Goal: Information Seeking & Learning: Learn about a topic

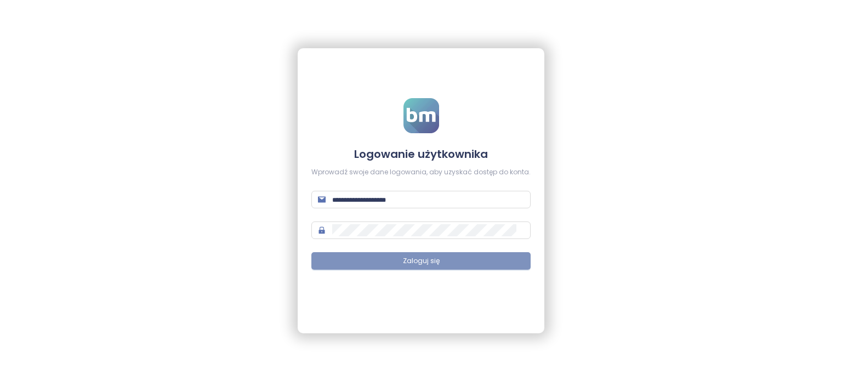
type input "**********"
click at [482, 257] on button "Zaloguj się" at bounding box center [420, 261] width 219 height 18
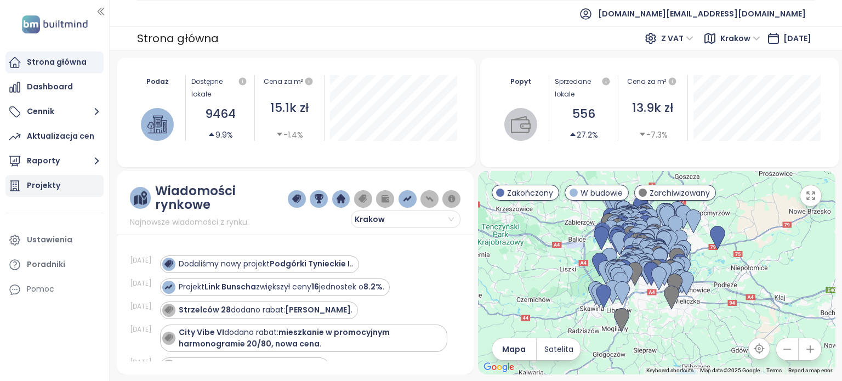
click at [21, 188] on div "Projekty" at bounding box center [54, 186] width 98 height 22
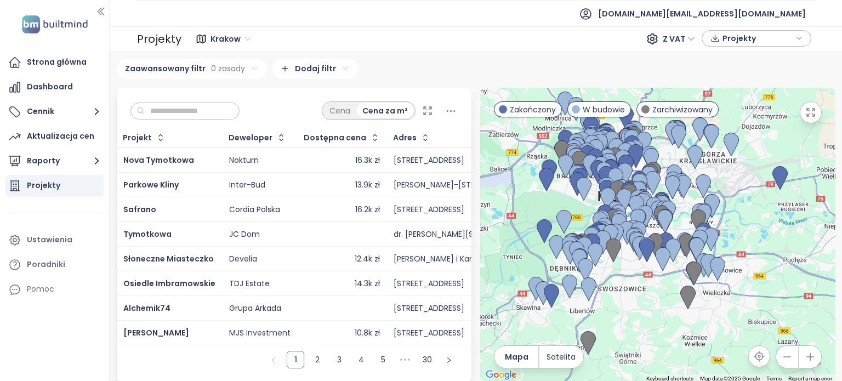
click at [218, 104] on input "text" at bounding box center [189, 111] width 89 height 16
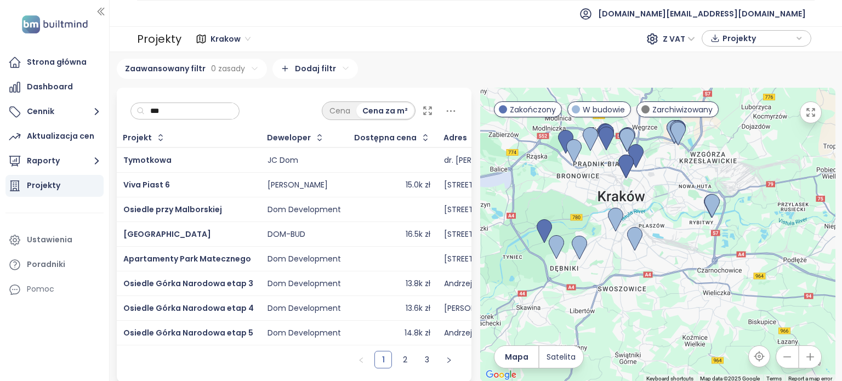
scroll to position [8, 0]
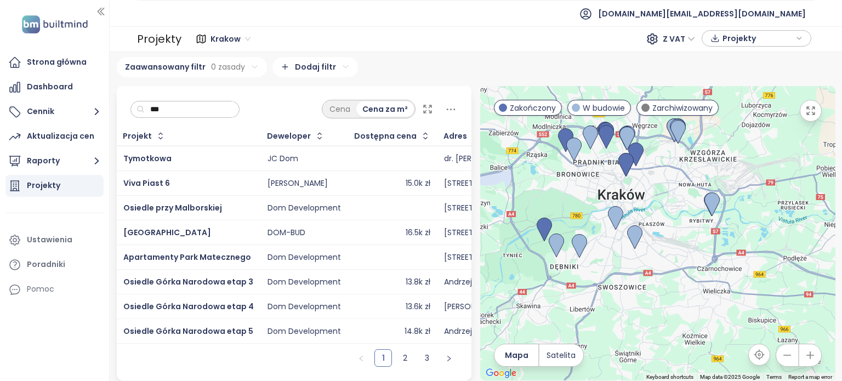
click at [354, 253] on div at bounding box center [392, 256] width 76 height 13
click at [216, 253] on span "Apartamenty Park Matecznego" at bounding box center [187, 256] width 128 height 11
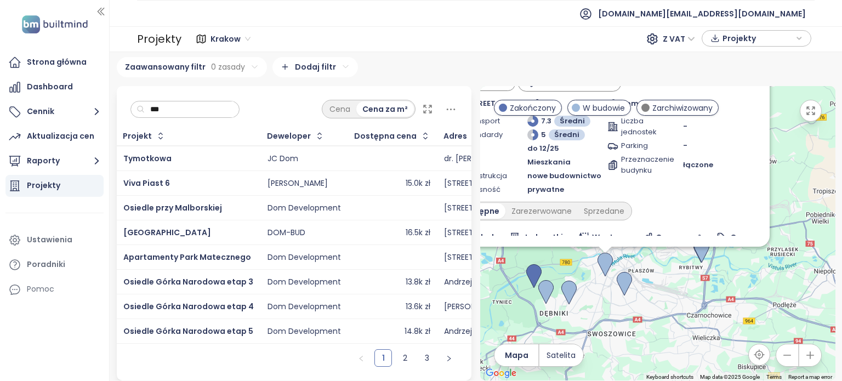
drag, startPoint x: 712, startPoint y: 336, endPoint x: 660, endPoint y: 258, distance: 94.4
click at [660, 258] on div "Apartamenty Park Matecznego W budowie oFERTA SPECJALNA [STREET_ADDRESS] Dom Dev…" at bounding box center [657, 233] width 355 height 294
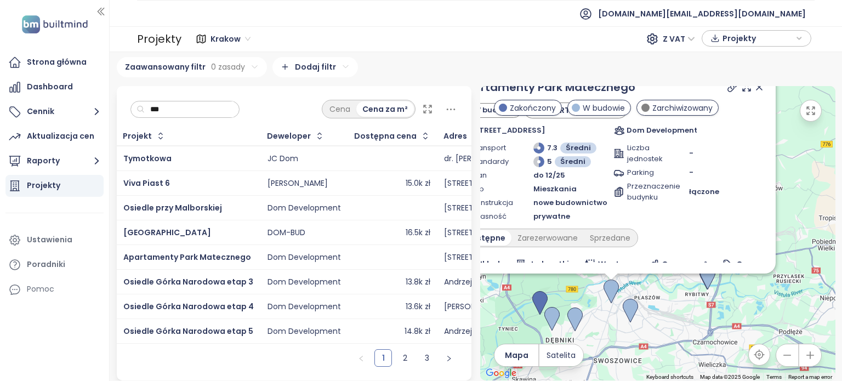
drag, startPoint x: 694, startPoint y: 289, endPoint x: 707, endPoint y: 328, distance: 41.6
click at [707, 328] on div "Apartamenty Park Matecznego W budowie oFERTA SPECJALNA [STREET_ADDRESS] Dom Dev…" at bounding box center [657, 233] width 355 height 294
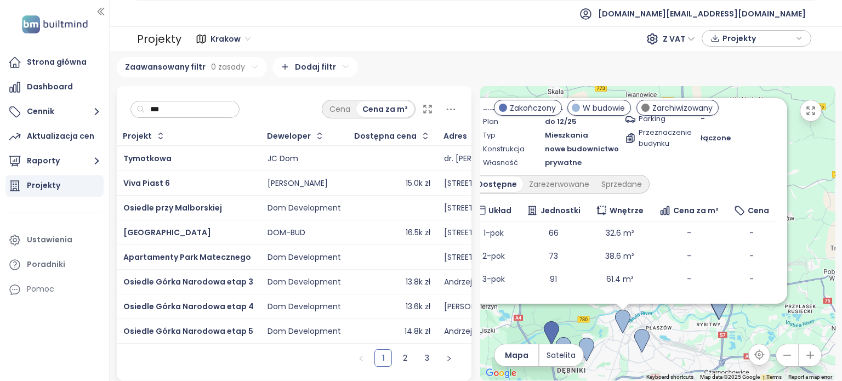
scroll to position [127, 0]
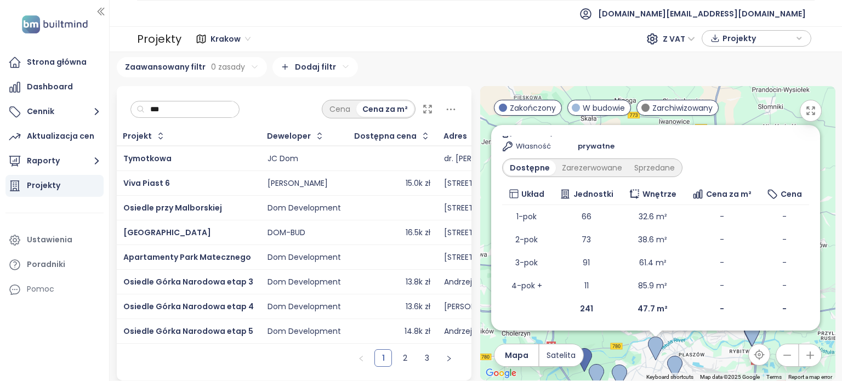
drag, startPoint x: 654, startPoint y: 327, endPoint x: 685, endPoint y: 348, distance: 37.5
click at [687, 353] on div "Apartamenty Park Matecznego W budowie oFERTA SPECJALNA [STREET_ADDRESS] Dom Dev…" at bounding box center [657, 233] width 355 height 294
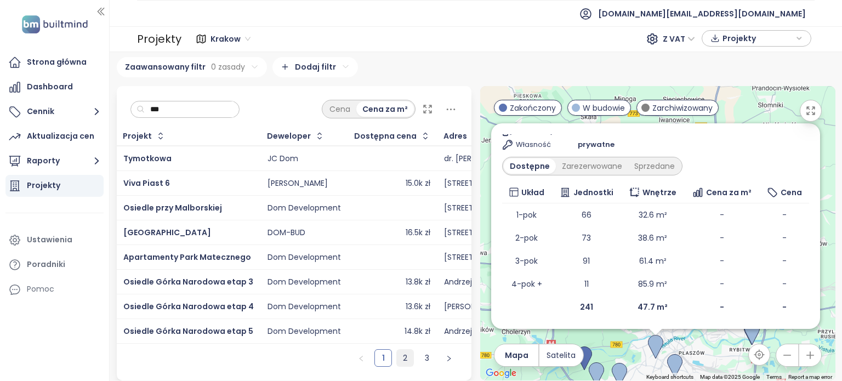
click at [399, 355] on link "2" at bounding box center [405, 358] width 16 height 16
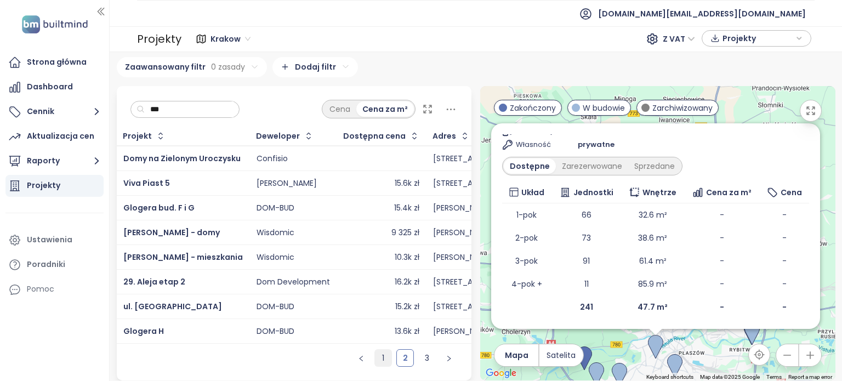
click at [381, 357] on link "1" at bounding box center [383, 358] width 16 height 16
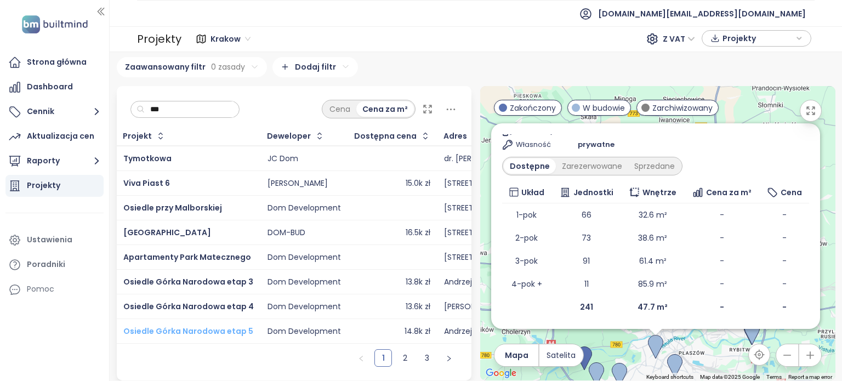
click at [219, 325] on span "Osiedle Górka Narodowa etap 5" at bounding box center [188, 330] width 130 height 11
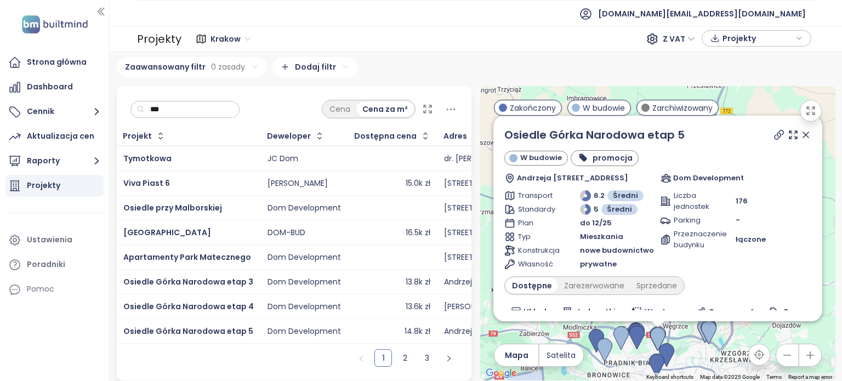
click at [173, 105] on input "***" at bounding box center [189, 109] width 89 height 16
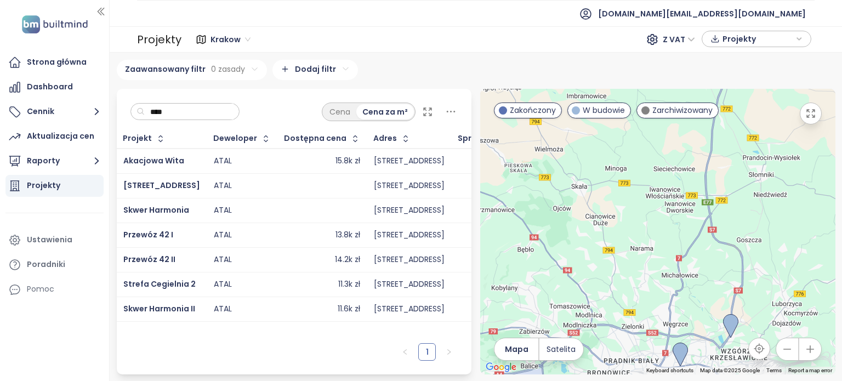
scroll to position [0, 0]
drag, startPoint x: 334, startPoint y: 134, endPoint x: 328, endPoint y: 135, distance: 6.1
click at [328, 135] on div "Dostępna cena" at bounding box center [315, 138] width 62 height 7
click at [350, 139] on icon "button" at bounding box center [355, 138] width 11 height 11
click at [278, 235] on td "14.2k zł" at bounding box center [321, 234] width 87 height 25
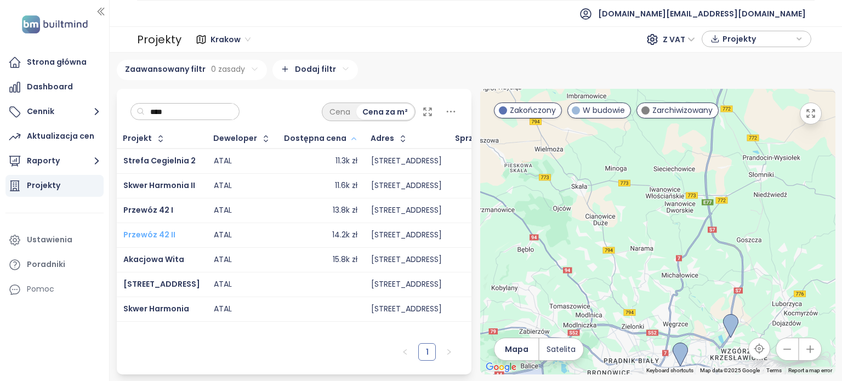
click at [161, 232] on span "Przewóz 42 II" at bounding box center [149, 234] width 52 height 11
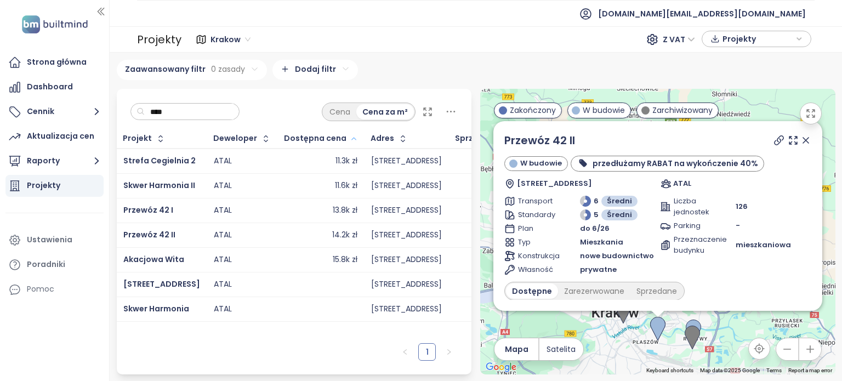
click at [800, 141] on icon at bounding box center [805, 140] width 11 height 11
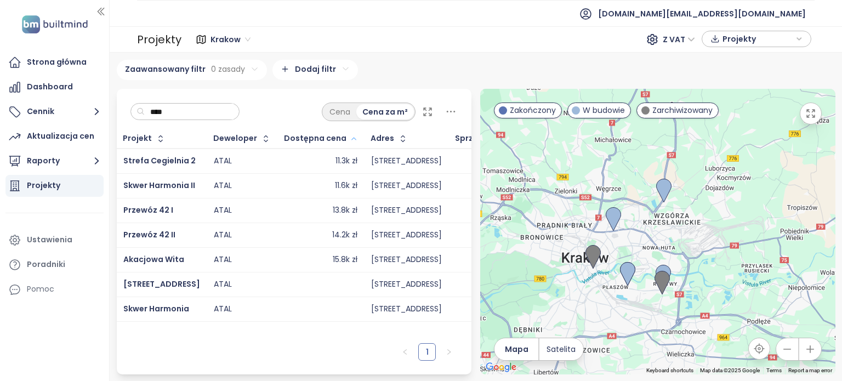
drag, startPoint x: 757, startPoint y: 282, endPoint x: 701, endPoint y: 228, distance: 77.5
click at [725, 221] on div at bounding box center [657, 231] width 355 height 285
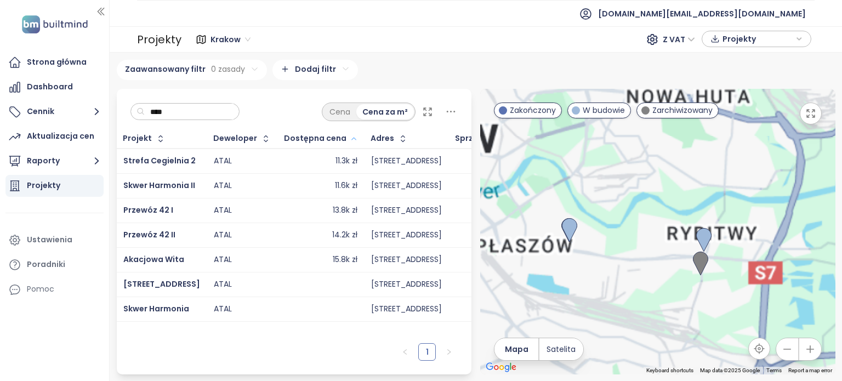
drag, startPoint x: 655, startPoint y: 277, endPoint x: 732, endPoint y: 208, distance: 103.2
click at [732, 208] on div at bounding box center [657, 231] width 355 height 285
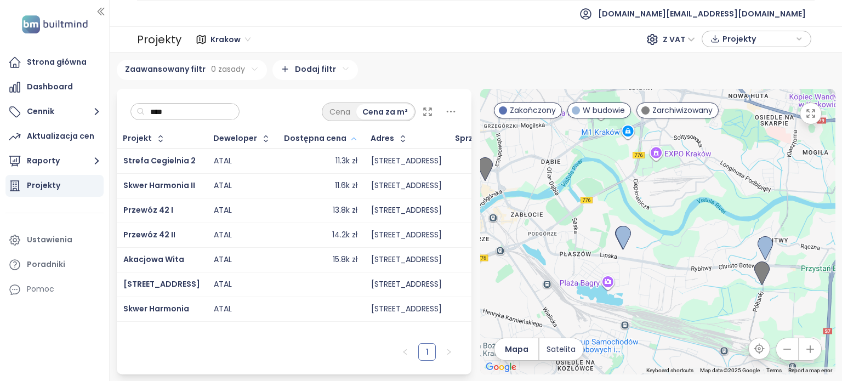
drag, startPoint x: 638, startPoint y: 240, endPoint x: 700, endPoint y: 255, distance: 64.3
click at [701, 256] on div at bounding box center [657, 231] width 355 height 285
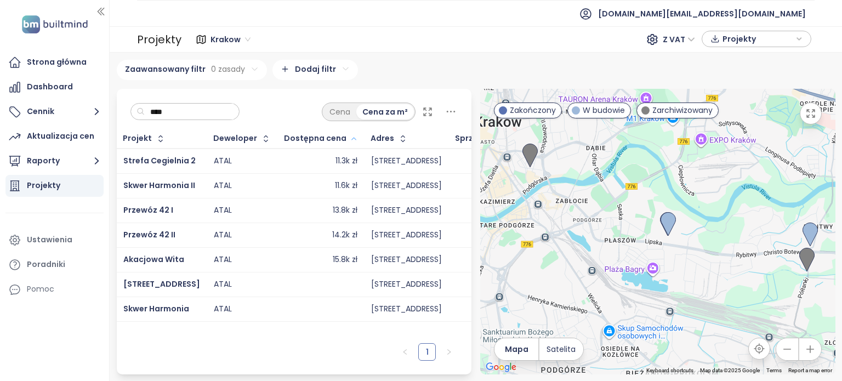
drag, startPoint x: 684, startPoint y: 255, endPoint x: 574, endPoint y: 206, distance: 120.7
click at [551, 203] on div at bounding box center [657, 231] width 355 height 285
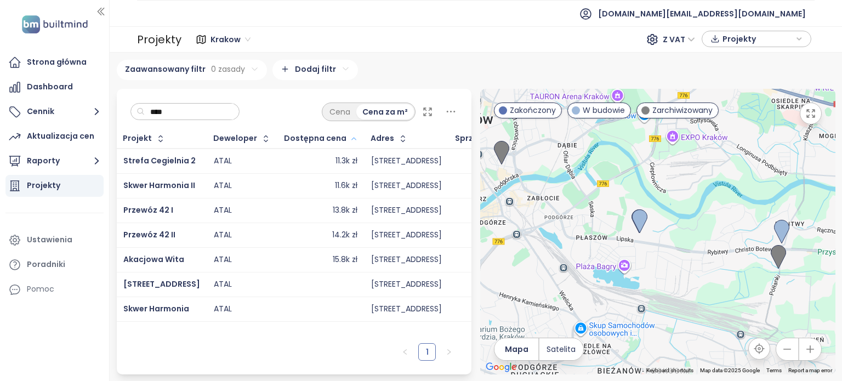
click at [222, 112] on input "****" at bounding box center [189, 112] width 89 height 16
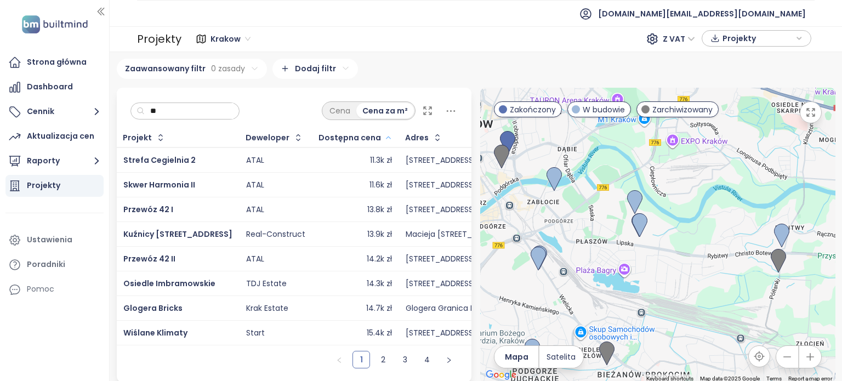
type input "*"
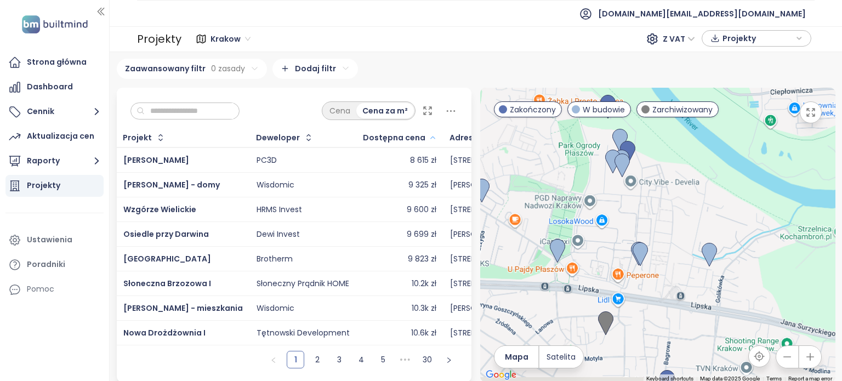
drag, startPoint x: 651, startPoint y: 309, endPoint x: 644, endPoint y: 213, distance: 96.7
click at [649, 193] on div at bounding box center [657, 235] width 355 height 294
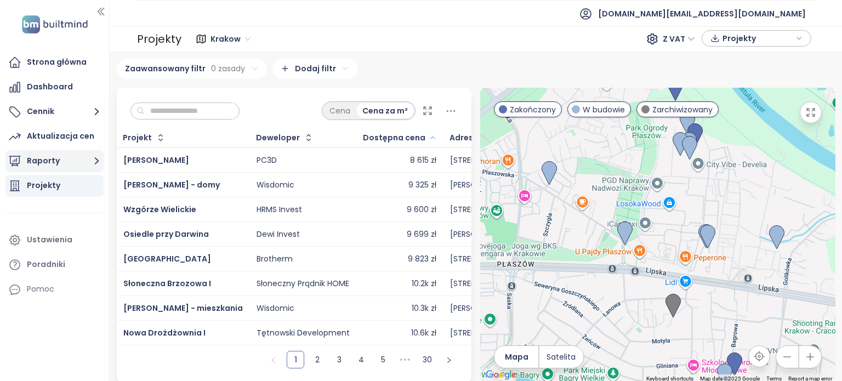
click at [96, 160] on icon "button" at bounding box center [97, 161] width 14 height 14
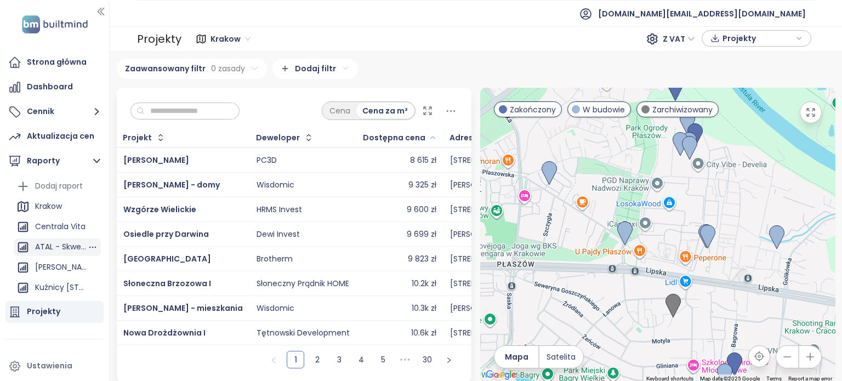
click at [63, 247] on div "ATAL - Skwer Harmonia" at bounding box center [61, 247] width 52 height 14
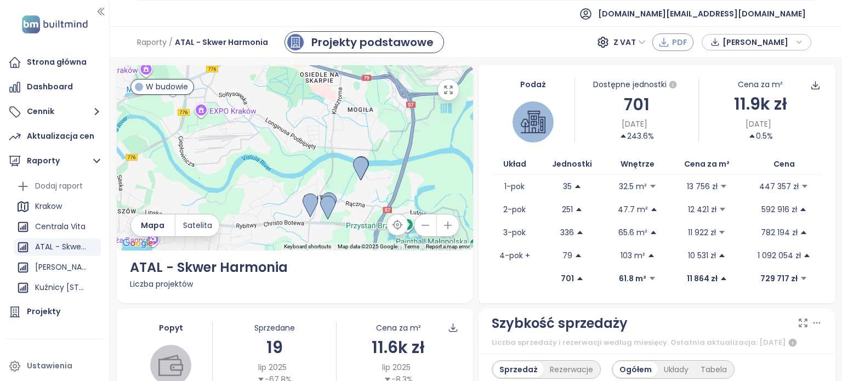
click at [677, 41] on span "PDF" at bounding box center [679, 42] width 15 height 12
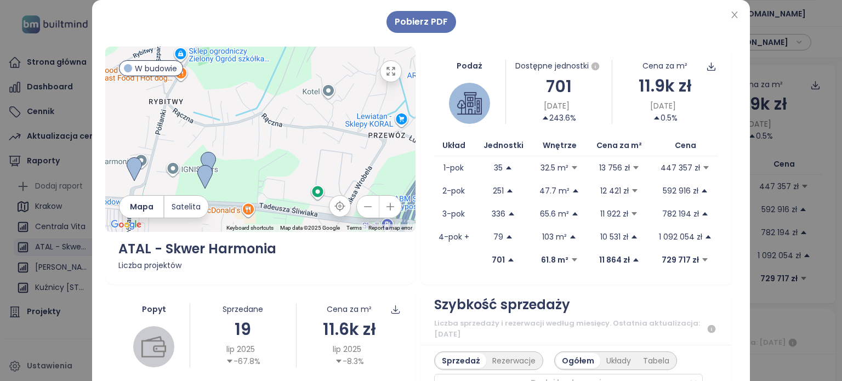
drag, startPoint x: 274, startPoint y: 135, endPoint x: 334, endPoint y: 199, distance: 87.6
click at [338, 221] on div at bounding box center [260, 139] width 310 height 185
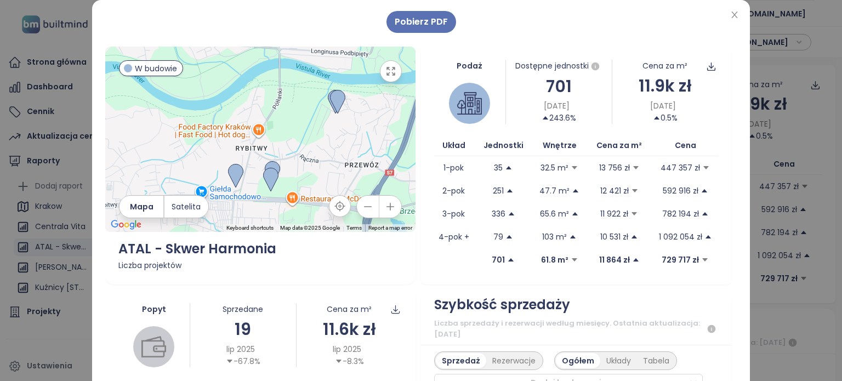
drag, startPoint x: 325, startPoint y: 168, endPoint x: 329, endPoint y: 176, distance: 8.6
click at [329, 176] on div at bounding box center [260, 139] width 310 height 185
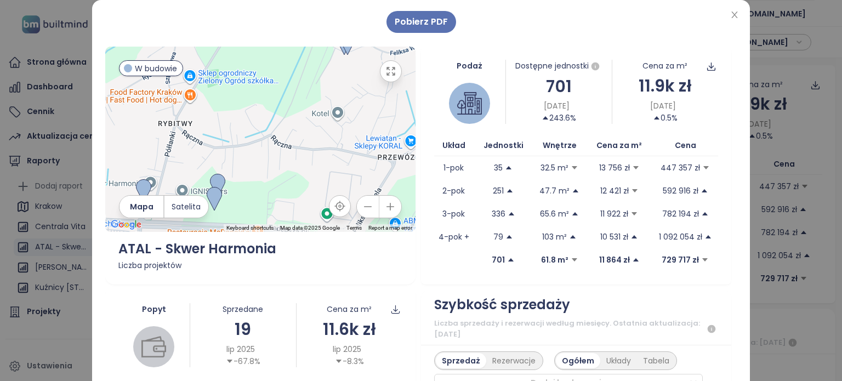
drag, startPoint x: 328, startPoint y: 173, endPoint x: 338, endPoint y: 171, distance: 9.5
click at [338, 172] on div at bounding box center [260, 139] width 310 height 185
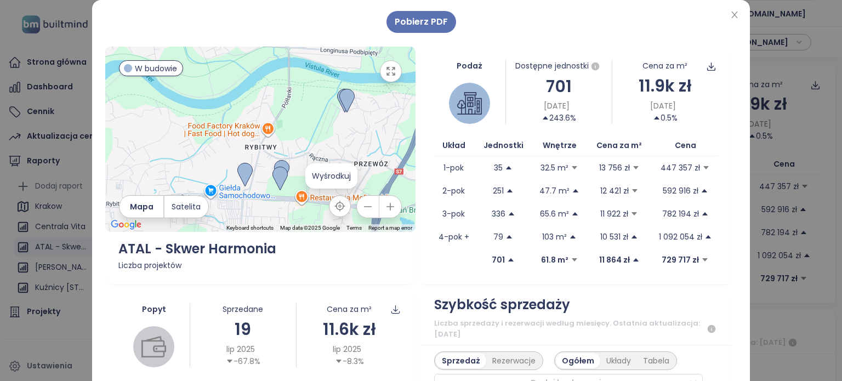
click at [334, 203] on icon "button" at bounding box center [339, 206] width 11 height 11
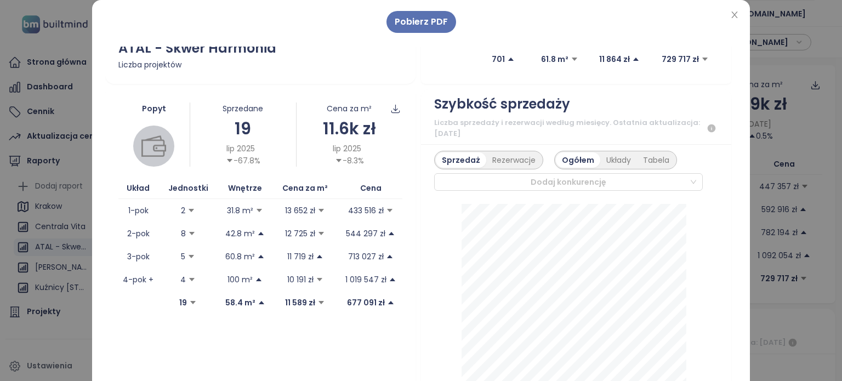
scroll to position [219, 0]
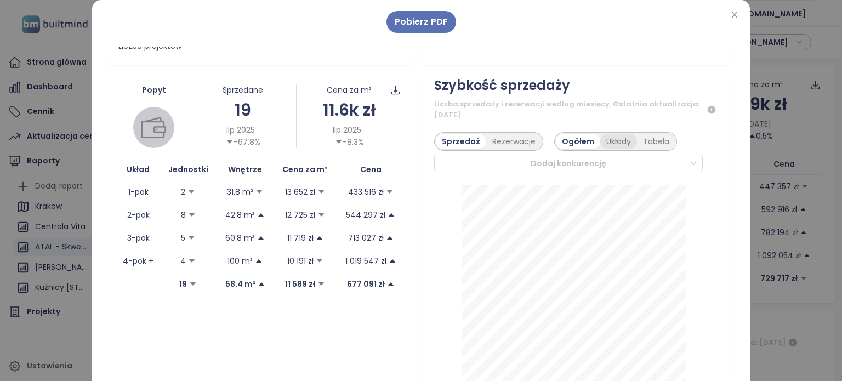
click at [604, 140] on div "Układy" at bounding box center [618, 141] width 37 height 15
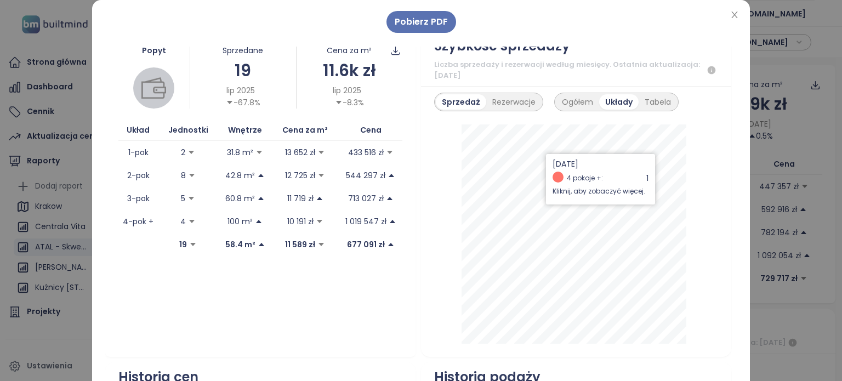
scroll to position [274, 0]
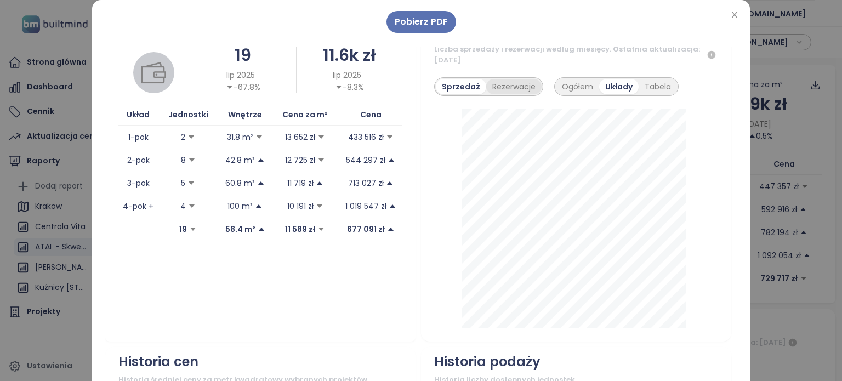
click at [491, 86] on div "Rezerwacje" at bounding box center [513, 86] width 55 height 15
click at [449, 87] on div "Sprzedaż" at bounding box center [459, 86] width 47 height 15
click at [500, 86] on div "Rezerwacje" at bounding box center [513, 86] width 55 height 15
click at [452, 85] on div "Sprzedaż" at bounding box center [459, 86] width 47 height 15
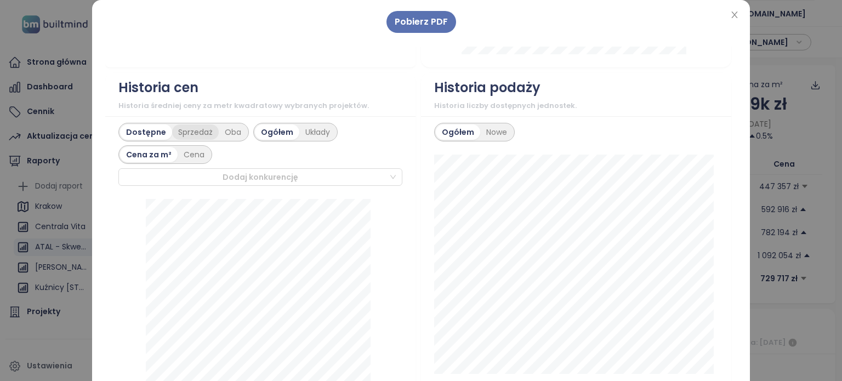
scroll to position [603, 0]
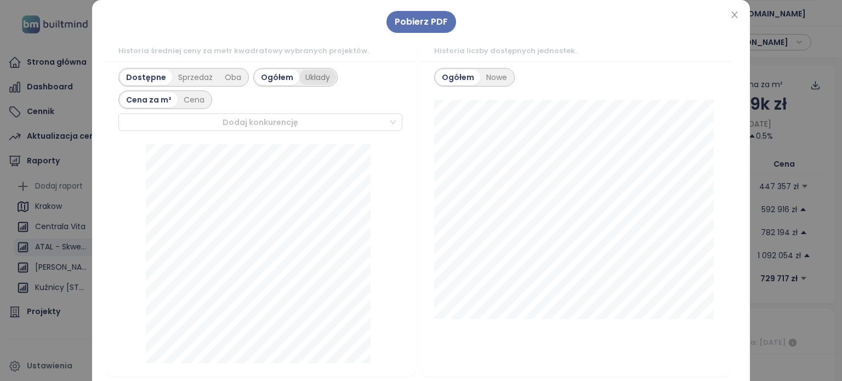
click at [299, 76] on div "Układy" at bounding box center [317, 77] width 37 height 15
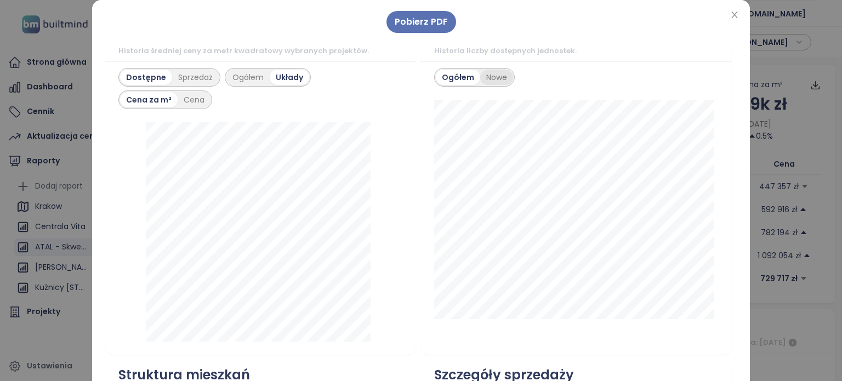
click at [485, 70] on div "Nowe" at bounding box center [496, 77] width 33 height 15
click at [441, 75] on div "Ogółem" at bounding box center [457, 77] width 43 height 15
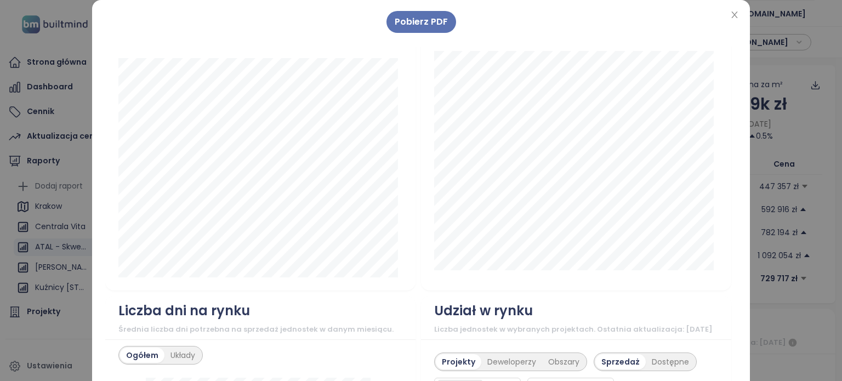
scroll to position [931, 0]
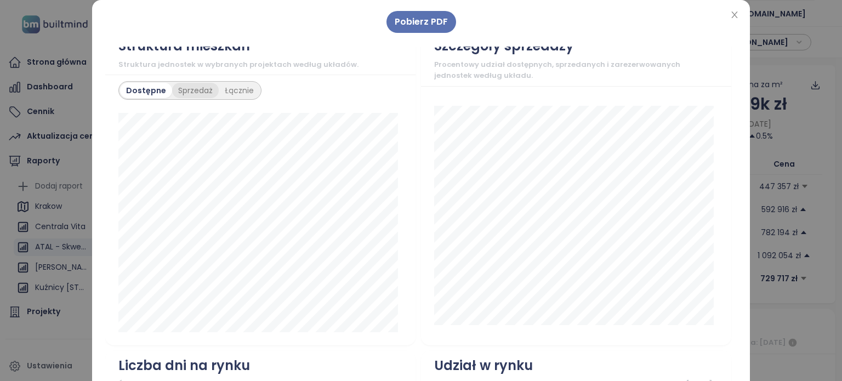
click at [182, 87] on div "Sprzedaż" at bounding box center [195, 90] width 47 height 15
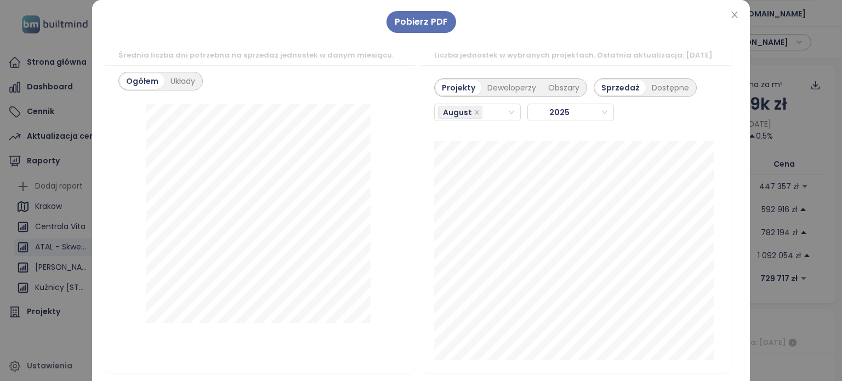
scroll to position [1205, 0]
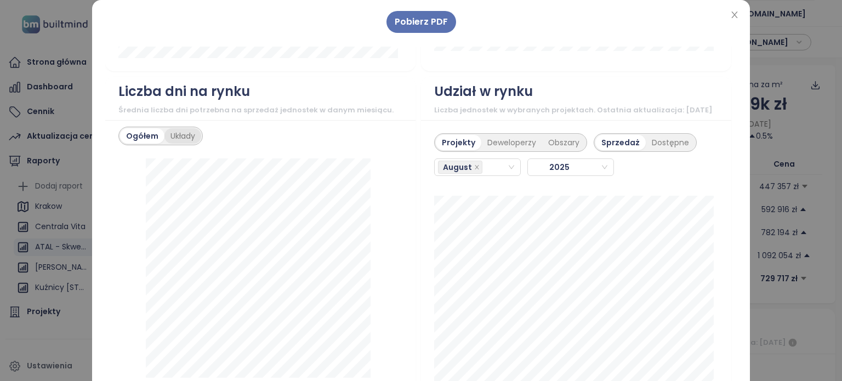
click at [178, 135] on div "Układy" at bounding box center [182, 135] width 37 height 15
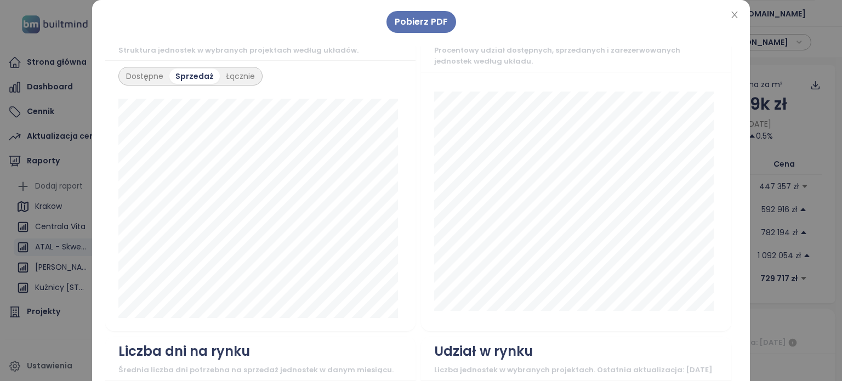
scroll to position [931, 0]
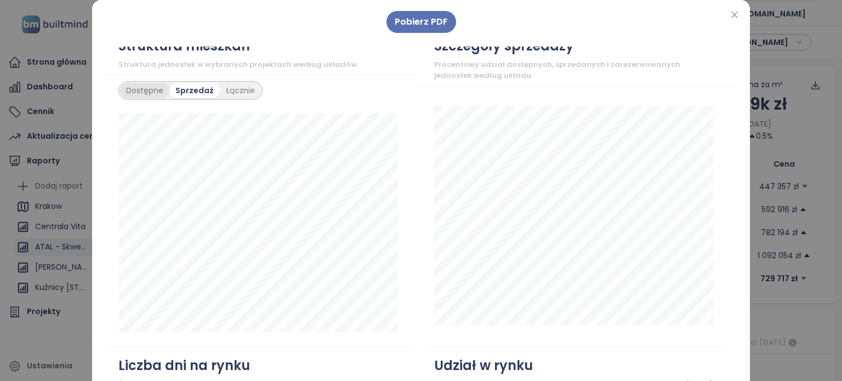
click at [145, 92] on div "Dostępne" at bounding box center [144, 90] width 49 height 15
click at [191, 91] on div "Sprzedaż" at bounding box center [195, 90] width 47 height 15
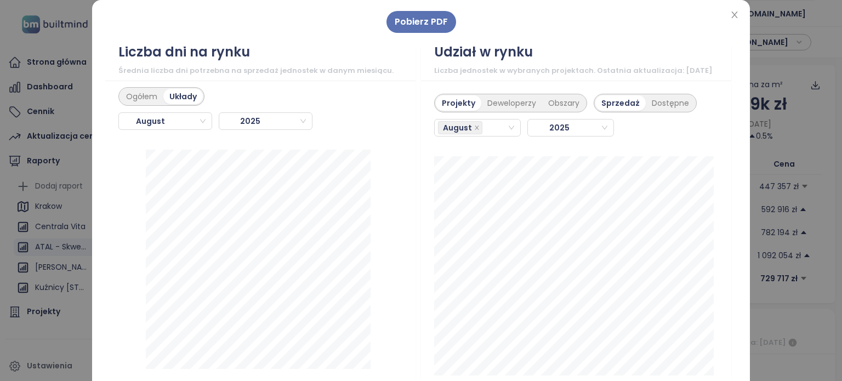
scroll to position [1260, 0]
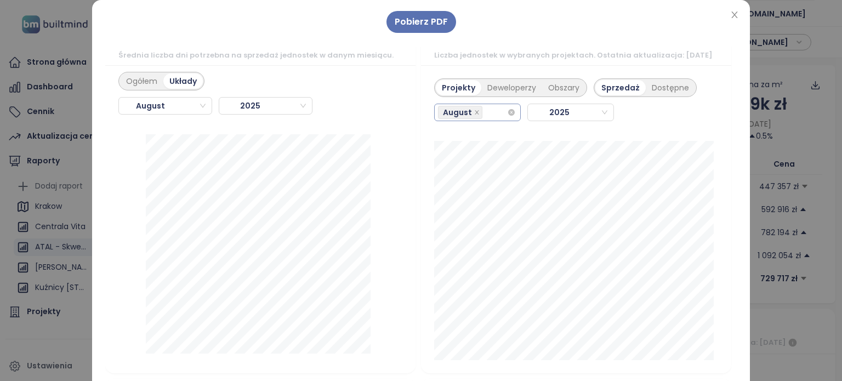
click at [489, 120] on div "August" at bounding box center [472, 112] width 69 height 15
click at [472, 253] on div "July" at bounding box center [467, 249] width 67 height 12
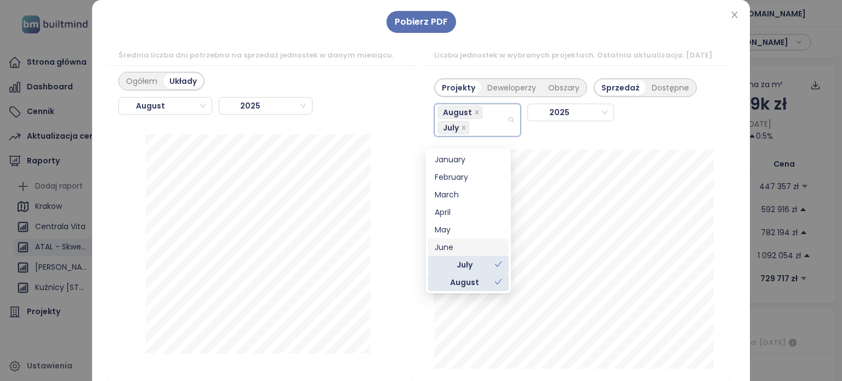
click at [468, 247] on div "June" at bounding box center [467, 247] width 67 height 12
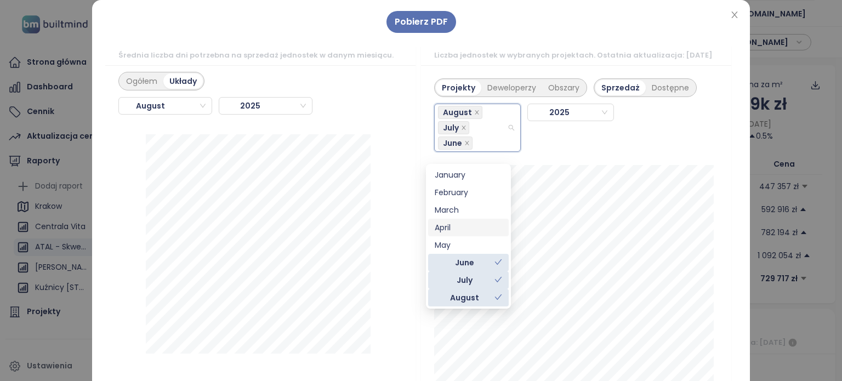
click at [552, 82] on div "Projekty Deweloperzy Obszary Sprzedaż Dostępne" at bounding box center [565, 84] width 262 height 25
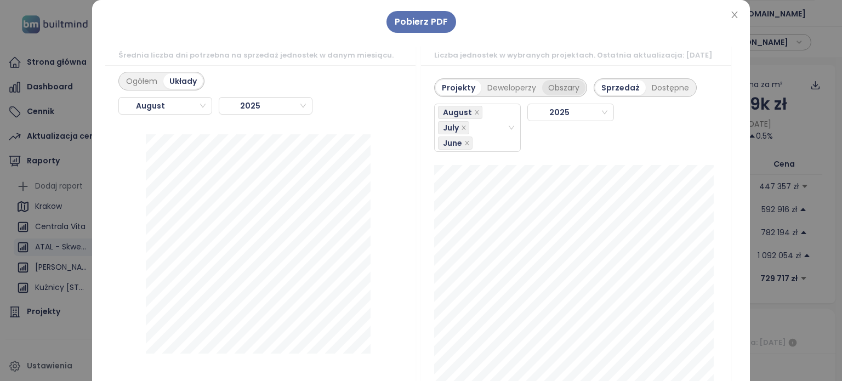
click at [548, 95] on div "Obszary" at bounding box center [563, 87] width 43 height 15
click at [510, 95] on div "Deweloperzy" at bounding box center [508, 87] width 61 height 15
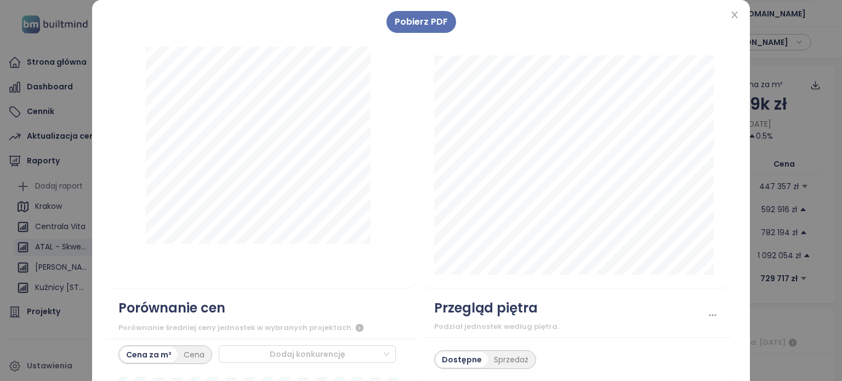
scroll to position [1205, 0]
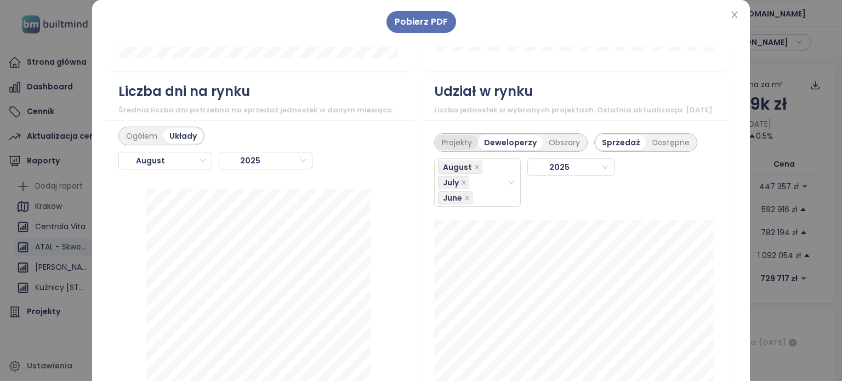
click at [458, 150] on div "Projekty" at bounding box center [457, 142] width 42 height 15
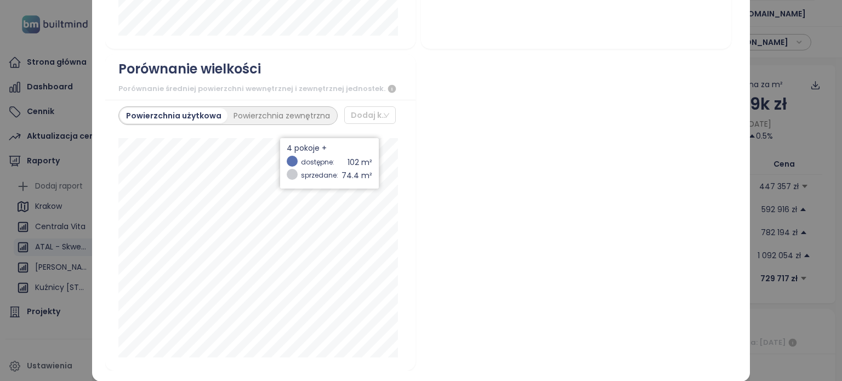
scroll to position [1824, 0]
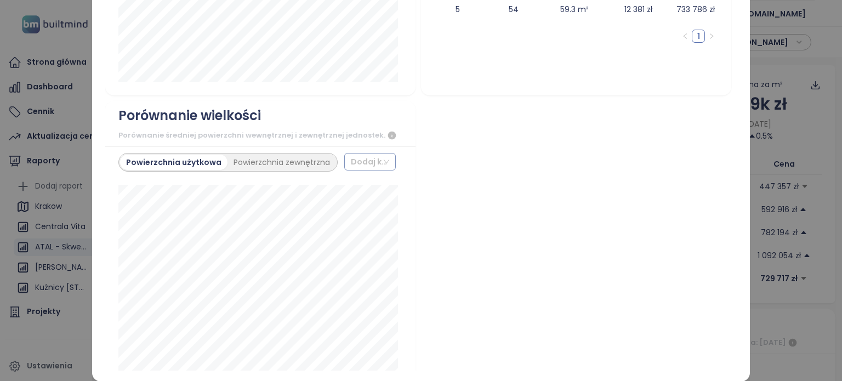
click at [364, 168] on div at bounding box center [365, 161] width 34 height 13
click at [366, 259] on div "Skwer Harmonia II" at bounding box center [361, 262] width 35 height 12
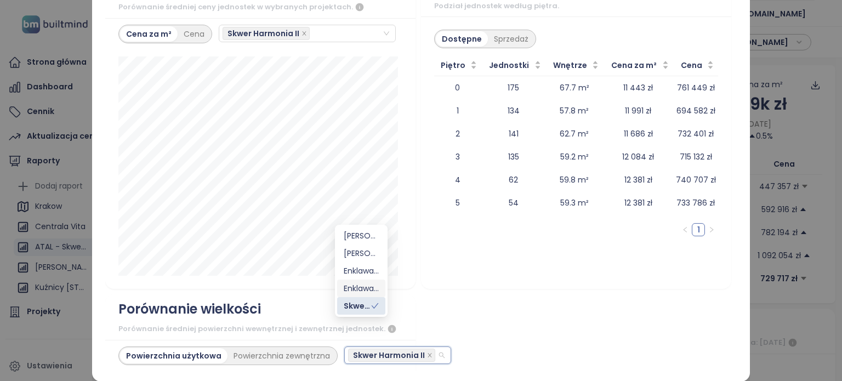
scroll to position [1715, 0]
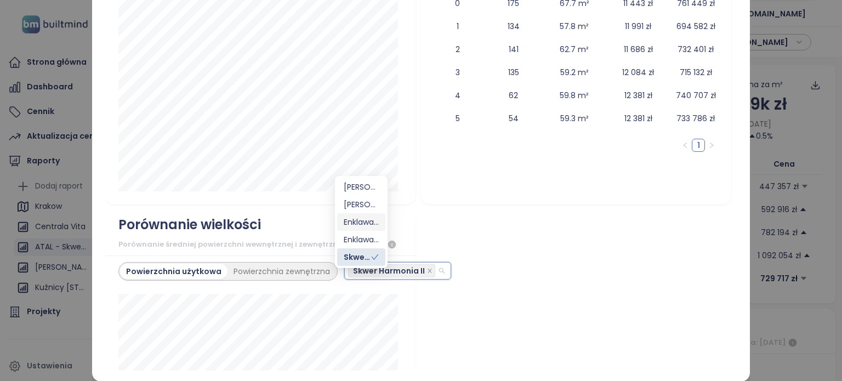
click at [365, 225] on div "Enklawa Bukowa" at bounding box center [361, 222] width 35 height 12
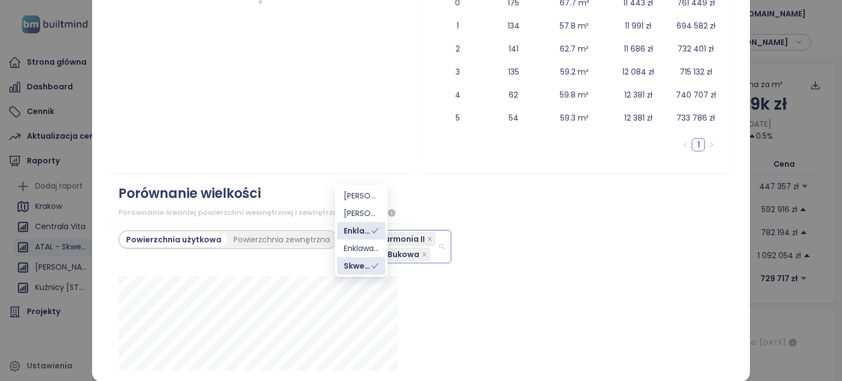
scroll to position [1784, 0]
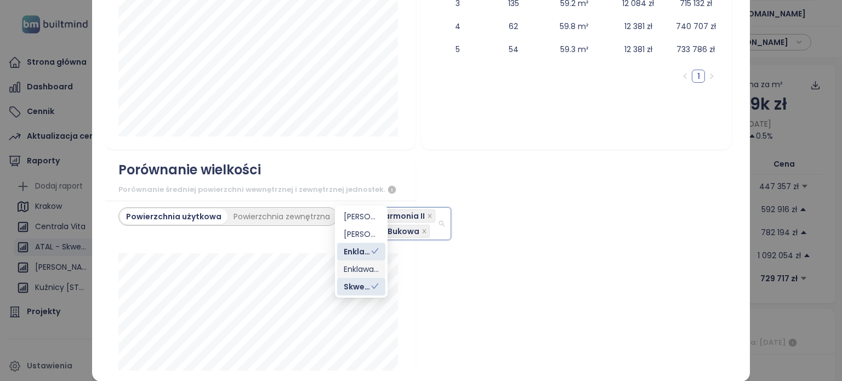
click at [362, 268] on div "Enklawa Bukowa II" at bounding box center [361, 269] width 35 height 12
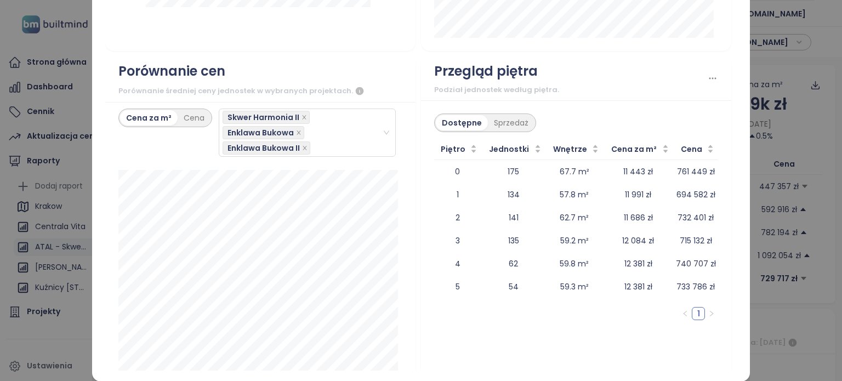
scroll to position [1631, 0]
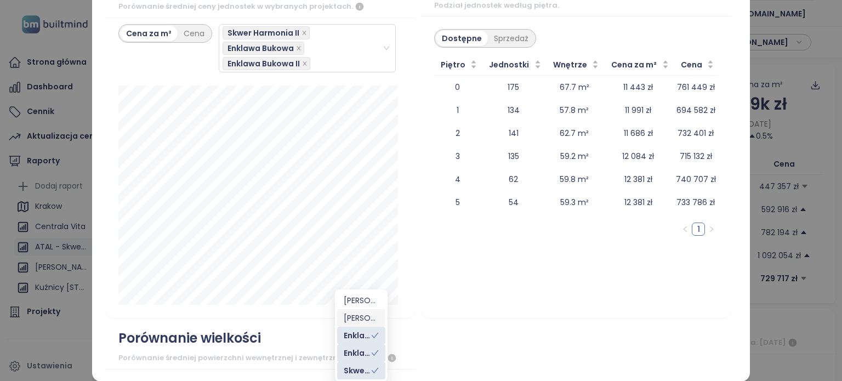
click at [363, 315] on div "[PERSON_NAME] - mieszkania" at bounding box center [361, 318] width 35 height 12
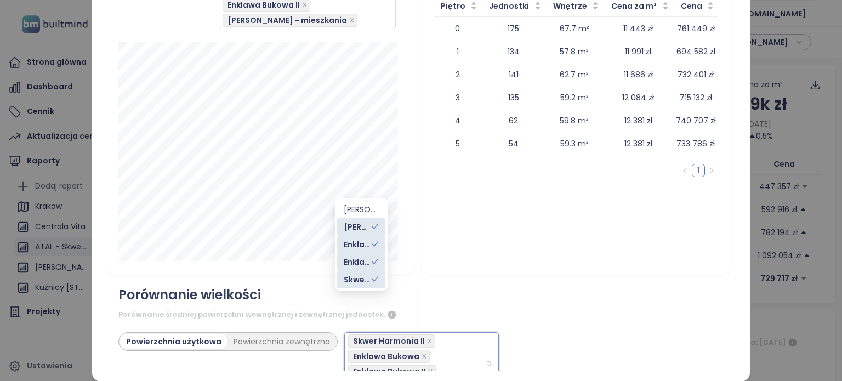
scroll to position [1741, 0]
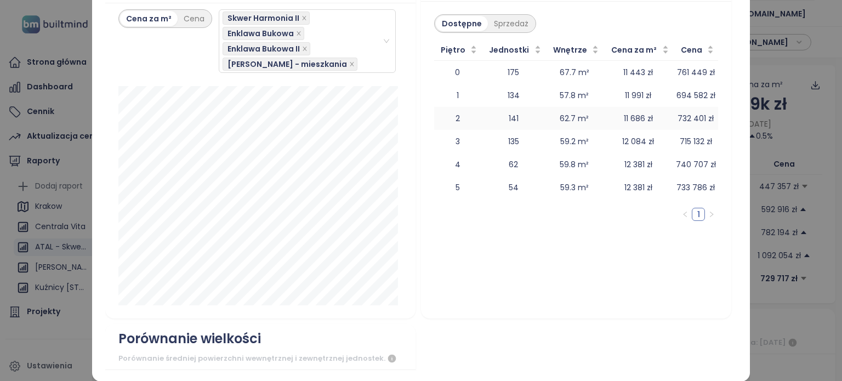
scroll to position [1530, 0]
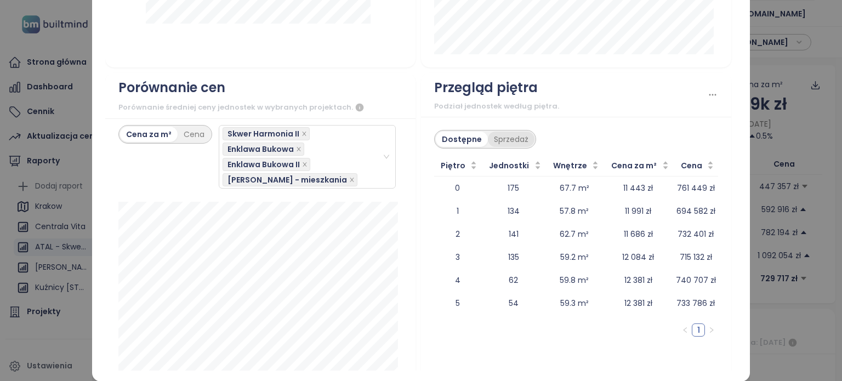
click at [518, 145] on div "Sprzedaż" at bounding box center [511, 138] width 47 height 15
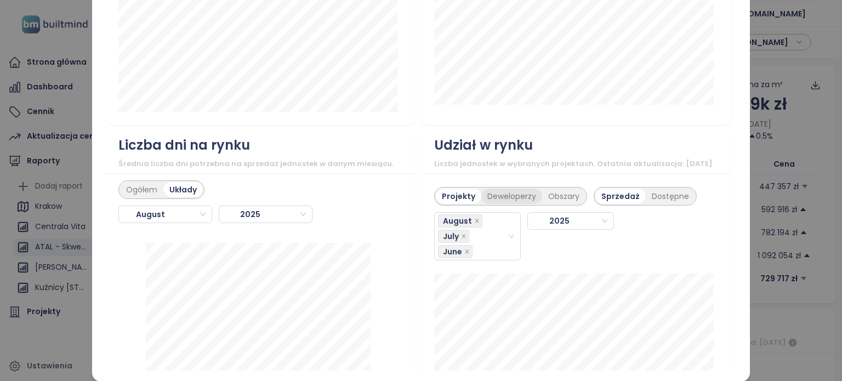
scroll to position [1147, 0]
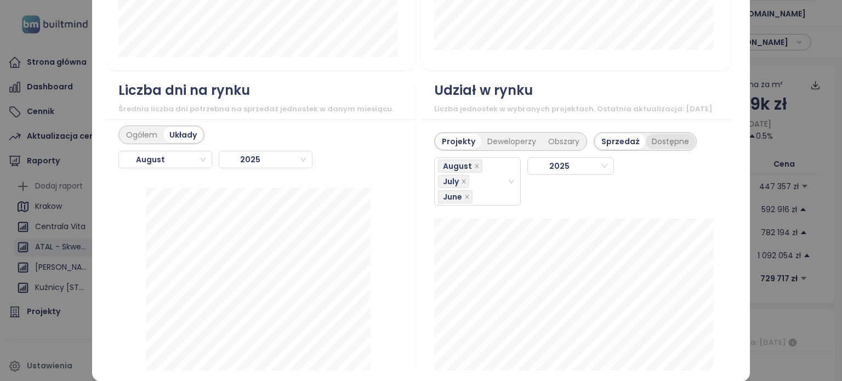
click at [647, 149] on div "Dostępne" at bounding box center [669, 141] width 49 height 15
click at [502, 149] on div "Deweloperzy" at bounding box center [511, 141] width 61 height 15
click at [596, 149] on div "Sprzedaż" at bounding box center [619, 141] width 47 height 15
click at [480, 174] on div "June" at bounding box center [472, 165] width 69 height 15
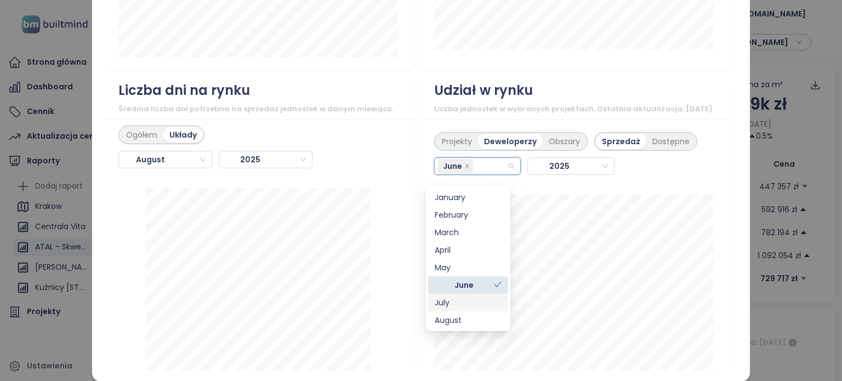
click at [447, 304] on div "July" at bounding box center [467, 302] width 67 height 12
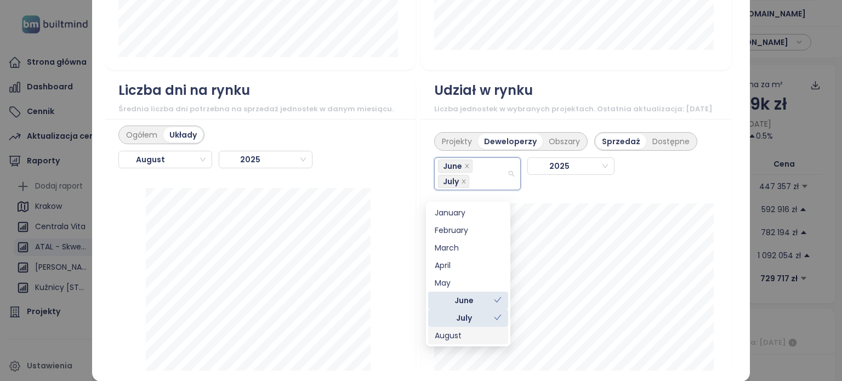
click at [460, 336] on div "August" at bounding box center [467, 335] width 67 height 12
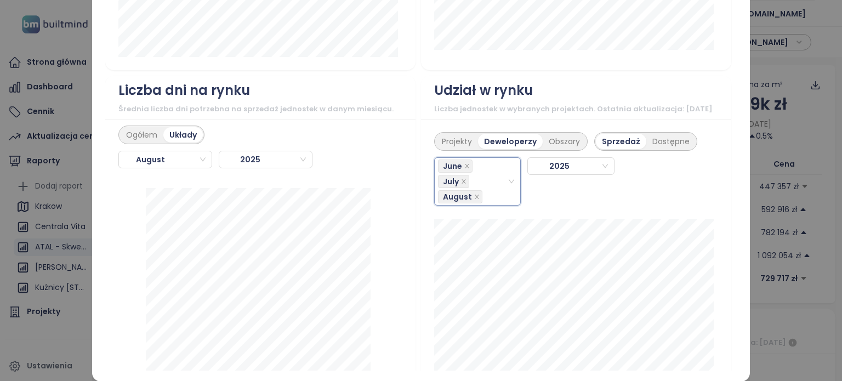
click at [713, 135] on div "Projekty Deweloperzy Obszary Sprzedaż Dostępne June, July, [PERSON_NAME] July […" at bounding box center [576, 285] width 310 height 332
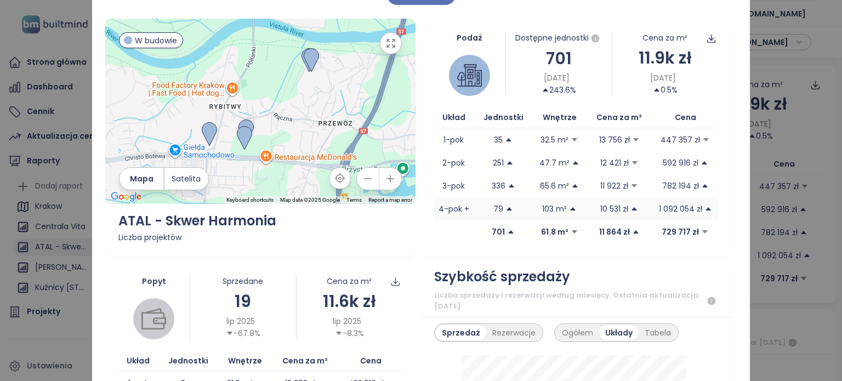
scroll to position [0, 0]
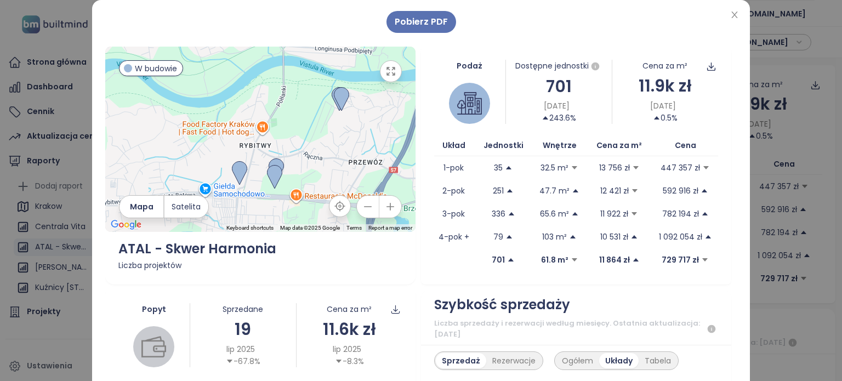
drag, startPoint x: 265, startPoint y: 176, endPoint x: 296, endPoint y: 147, distance: 42.6
click at [296, 147] on div at bounding box center [260, 139] width 310 height 185
click at [422, 26] on span "Pobierz PDF" at bounding box center [420, 22] width 53 height 14
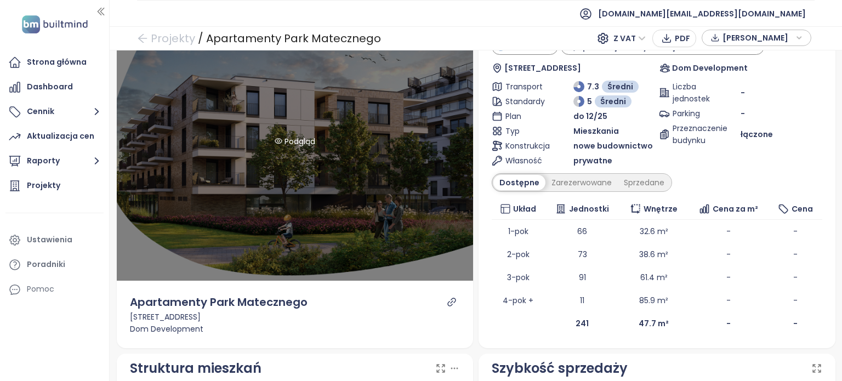
scroll to position [110, 0]
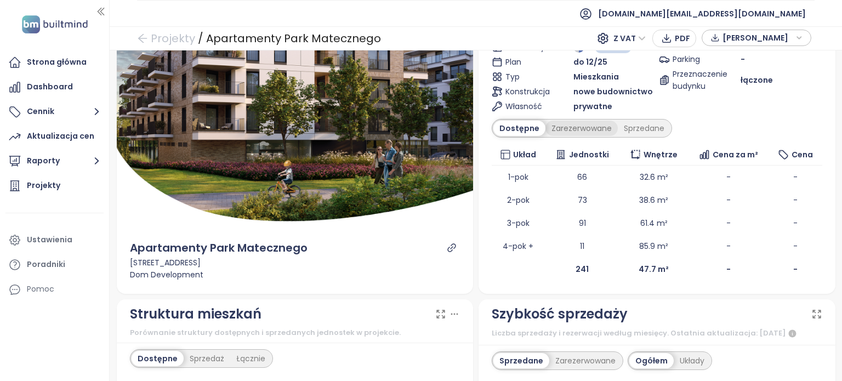
click at [569, 127] on div "Zarezerwowane" at bounding box center [581, 128] width 72 height 15
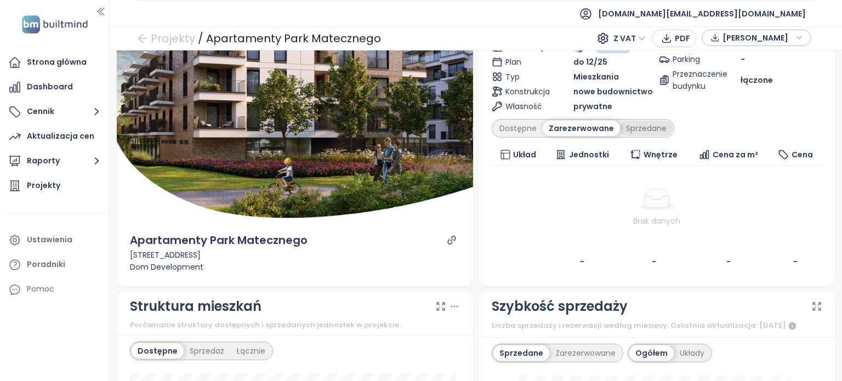
click at [638, 127] on div "Sprzedane" at bounding box center [646, 128] width 53 height 15
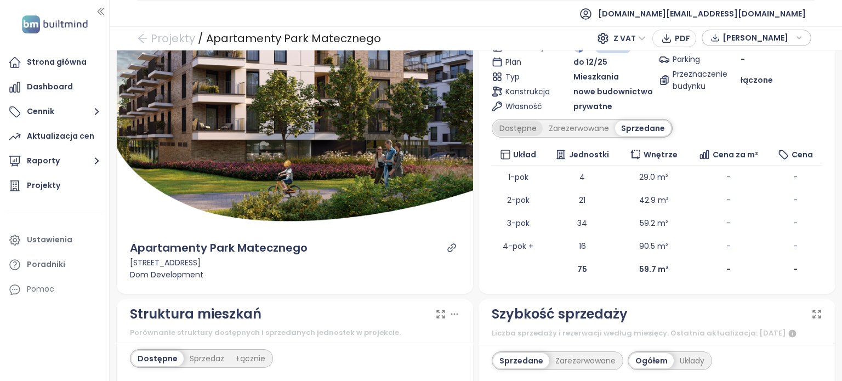
click at [519, 126] on div "Dostępne" at bounding box center [517, 128] width 49 height 15
click at [649, 130] on div "Sprzedane" at bounding box center [643, 128] width 53 height 15
click at [506, 125] on div "Dostępne" at bounding box center [517, 128] width 49 height 15
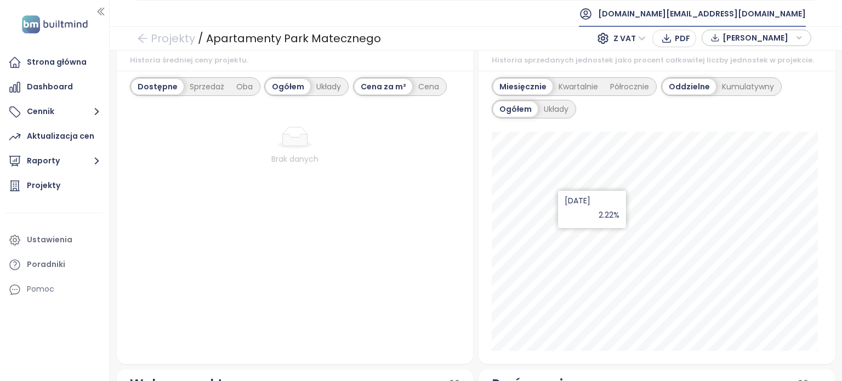
scroll to position [661, 0]
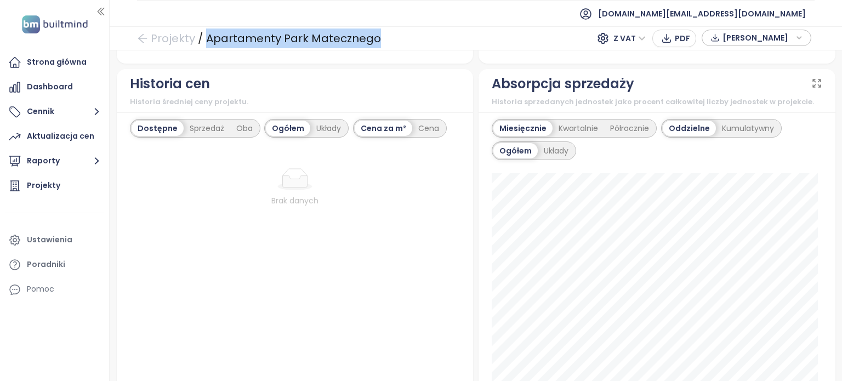
drag, startPoint x: 386, startPoint y: 33, endPoint x: 205, endPoint y: 36, distance: 180.8
click at [205, 36] on div "Projekty / Apartamenty Park Matecznego Z VAT PDF Dane rynkowe" at bounding box center [476, 38] width 732 height 24
copy div "Apartamenty Park Matecznego"
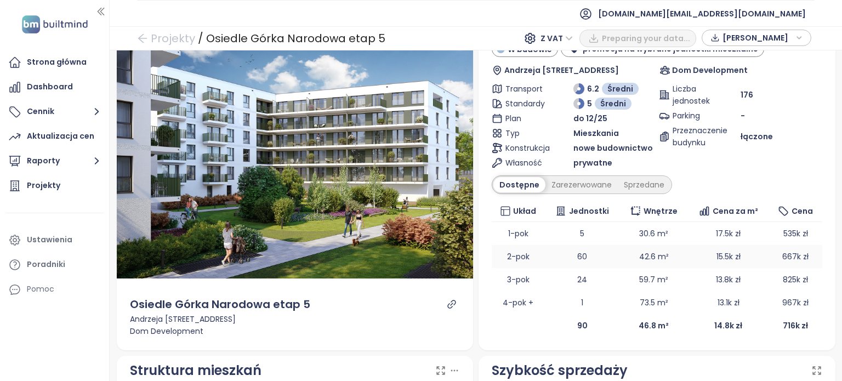
scroll to position [110, 0]
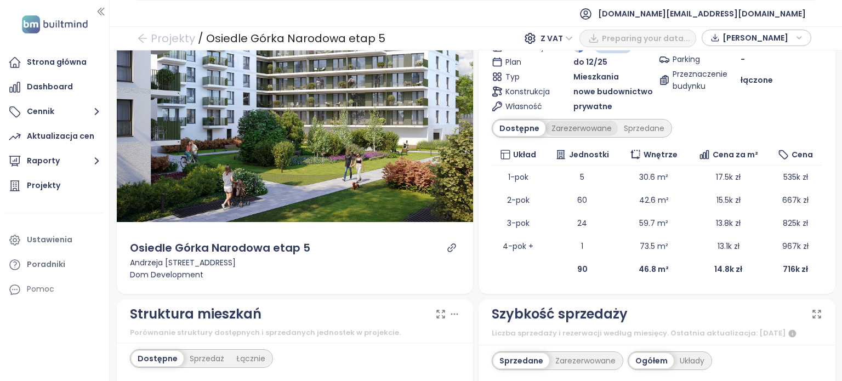
click at [570, 125] on div "Zarezerwowane" at bounding box center [581, 128] width 72 height 15
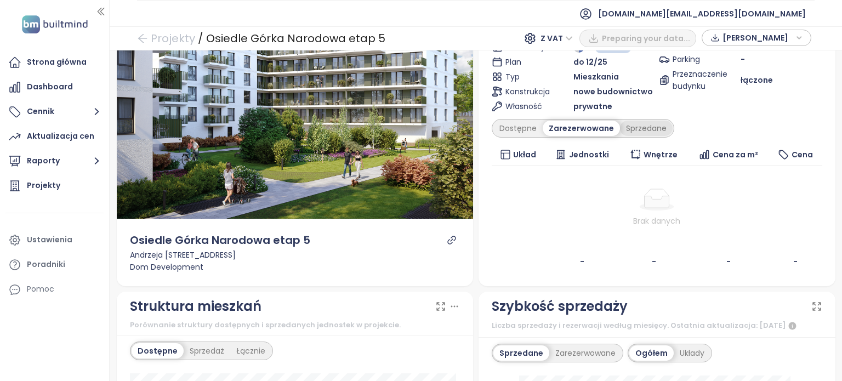
click at [630, 130] on div "Sprzedane" at bounding box center [646, 128] width 53 height 15
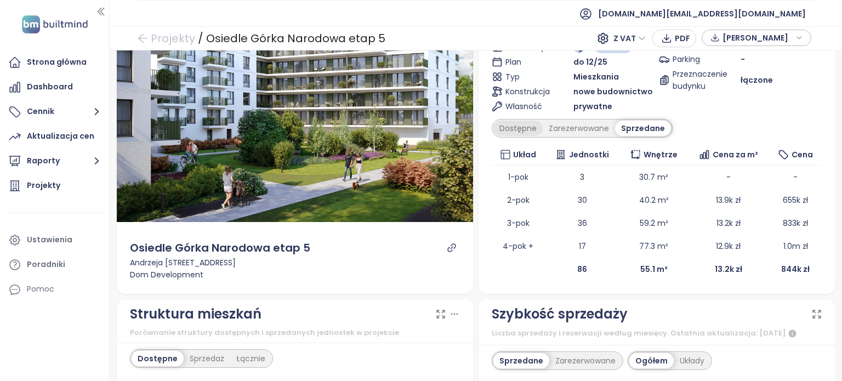
click at [522, 131] on div "Dostępne" at bounding box center [517, 128] width 49 height 15
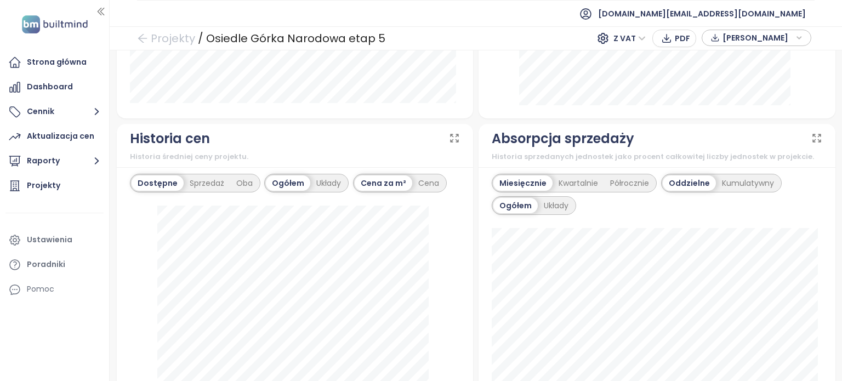
scroll to position [657, 0]
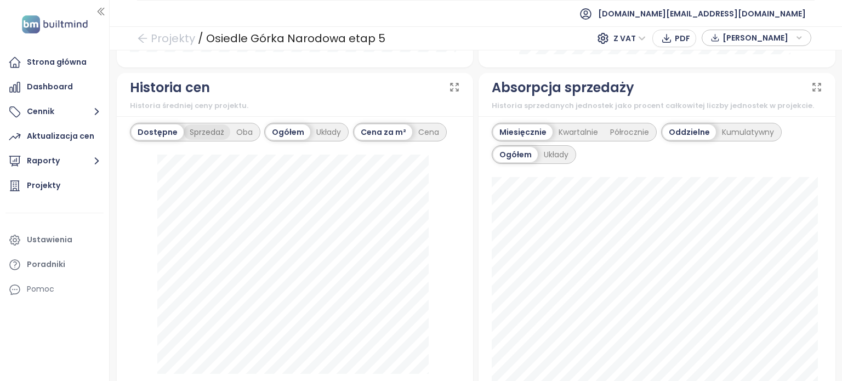
click at [199, 129] on div "Sprzedaż" at bounding box center [207, 131] width 47 height 15
click at [416, 128] on div "Cena" at bounding box center [429, 131] width 33 height 15
click at [158, 130] on div "Dostępne" at bounding box center [155, 131] width 49 height 15
click at [237, 129] on div "Oba" at bounding box center [244, 131] width 28 height 15
click at [201, 127] on div "Sprzedaż" at bounding box center [204, 131] width 47 height 15
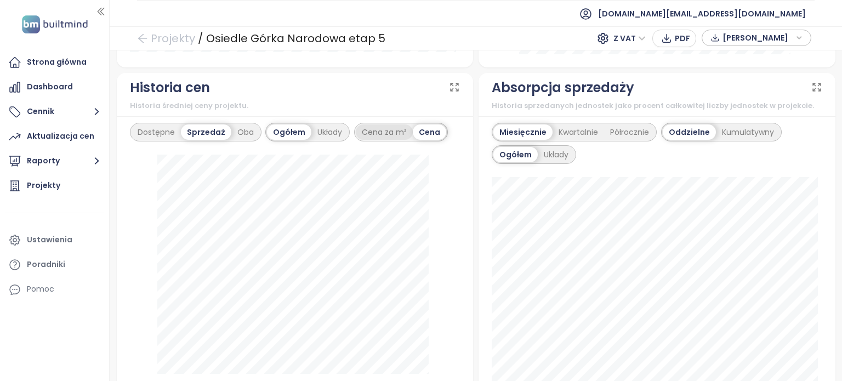
click at [379, 137] on div "Cena za m²" at bounding box center [384, 131] width 57 height 15
click at [552, 152] on div "Układy" at bounding box center [555, 154] width 37 height 15
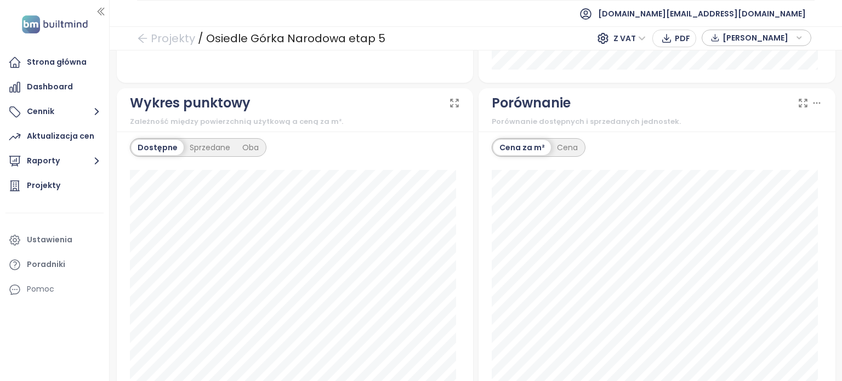
scroll to position [1041, 0]
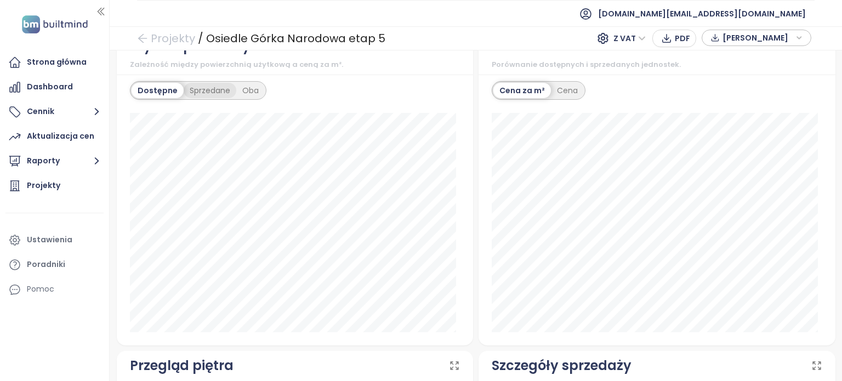
click at [215, 93] on div "Sprzedane" at bounding box center [210, 90] width 53 height 15
click at [252, 90] on div "Oba" at bounding box center [251, 90] width 28 height 15
click at [224, 88] on div "Sprzedane" at bounding box center [207, 90] width 53 height 15
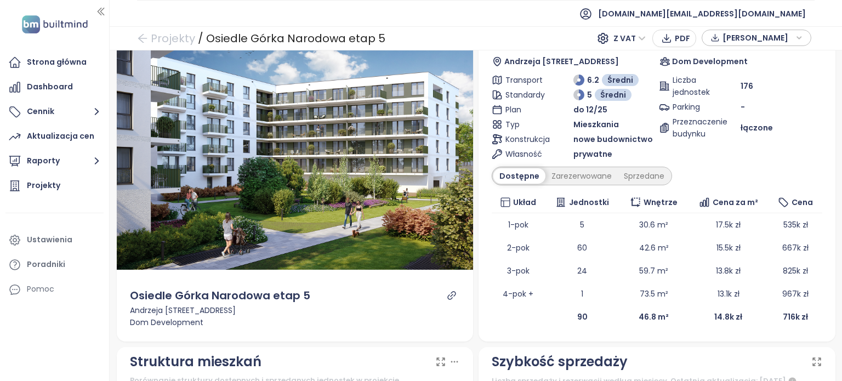
scroll to position [0, 0]
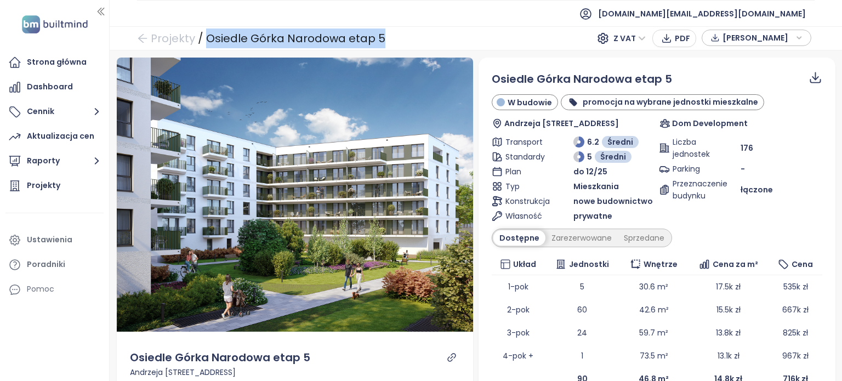
drag, startPoint x: 399, startPoint y: 38, endPoint x: 206, endPoint y: 42, distance: 192.9
click at [206, 42] on div "Projekty / Osiedle Górka Narodowa etap 5 Z VAT PDF Dane rynkowe" at bounding box center [476, 38] width 732 height 24
copy div "Osiedle Górka Narodowa etap 5"
